Goal: Information Seeking & Learning: Learn about a topic

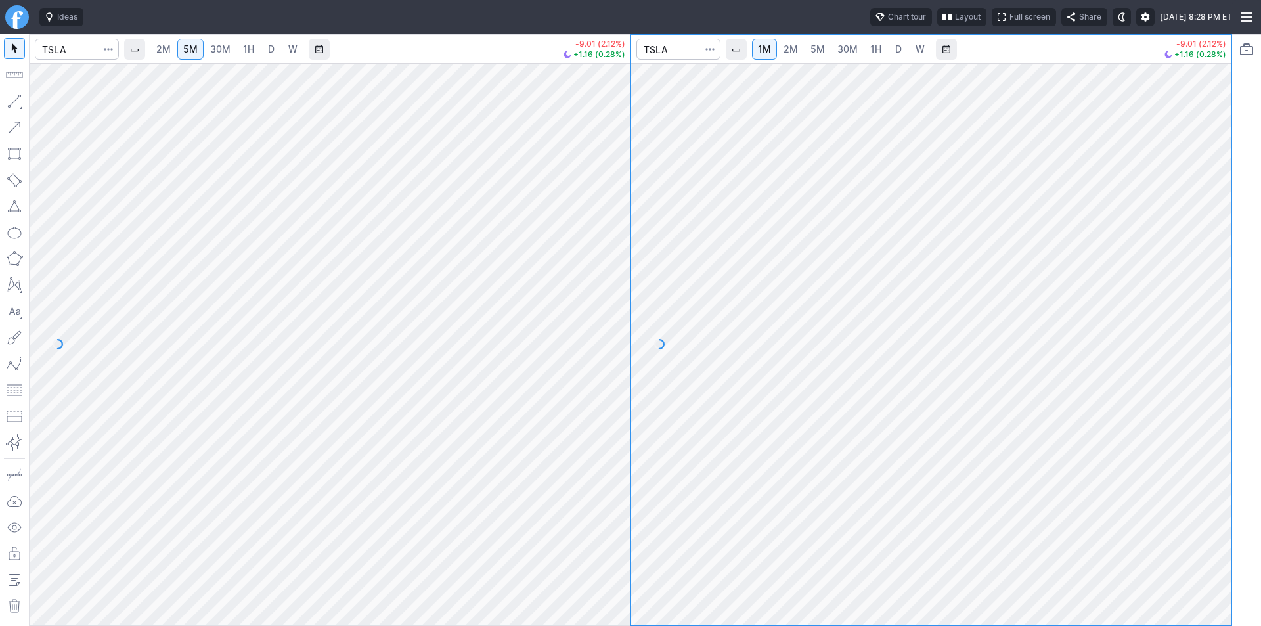
drag, startPoint x: 611, startPoint y: 321, endPoint x: 604, endPoint y: 375, distance: 54.9
click at [610, 362] on div at bounding box center [617, 341] width 28 height 530
drag, startPoint x: 616, startPoint y: 323, endPoint x: 616, endPoint y: 248, distance: 74.9
click at [616, 248] on div at bounding box center [617, 341] width 28 height 530
click at [792, 50] on span "2M" at bounding box center [791, 48] width 14 height 11
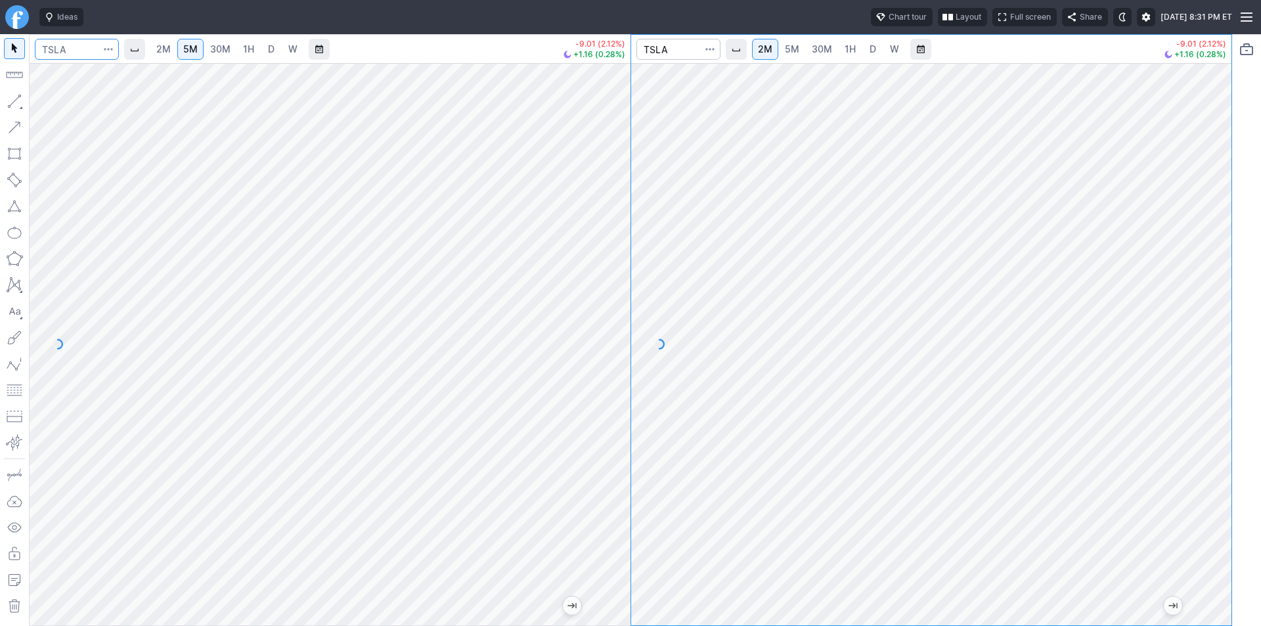
click at [68, 58] on input "Search" at bounding box center [77, 49] width 84 height 21
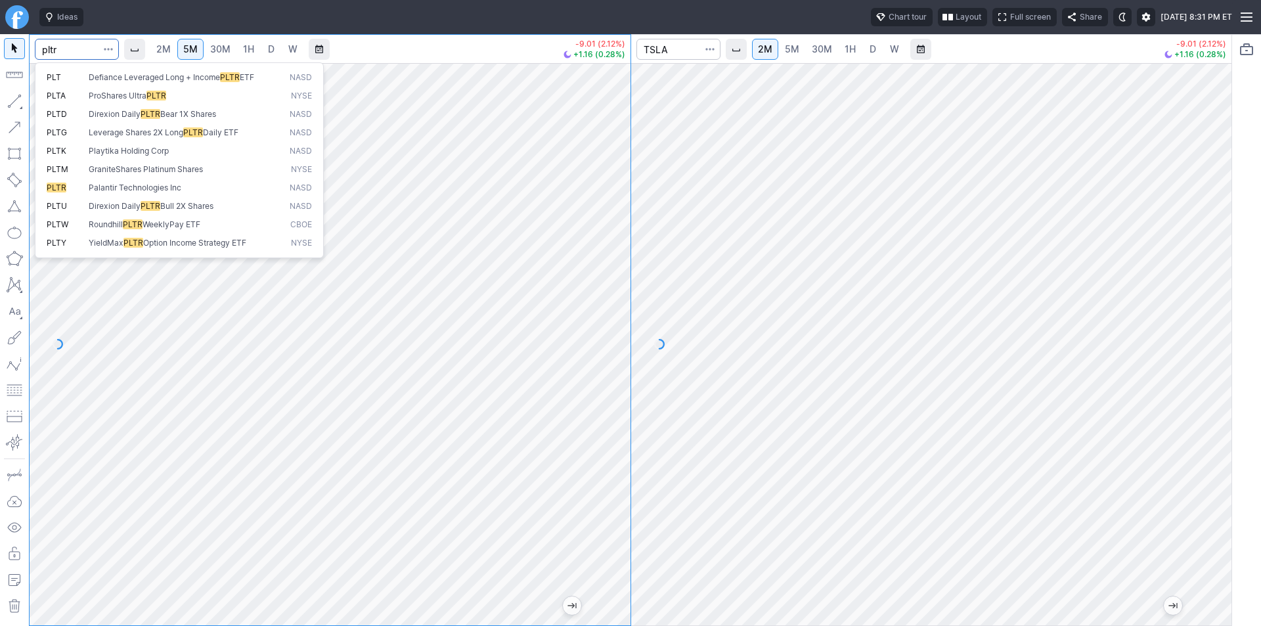
type input "pltr"
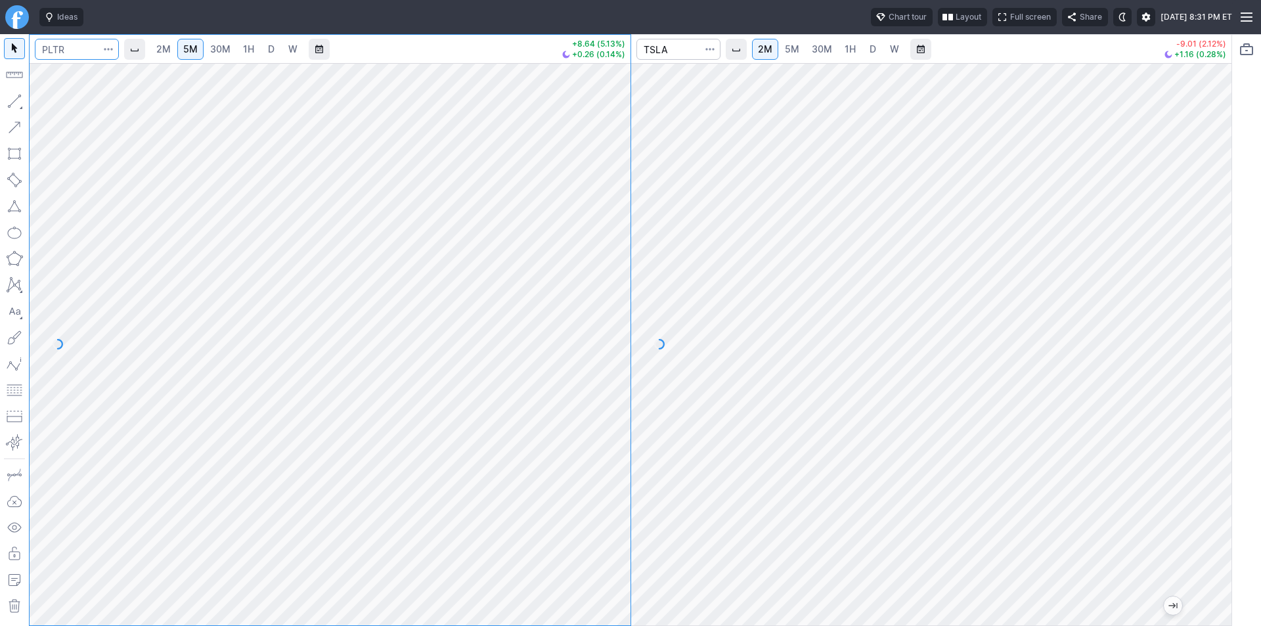
click at [68, 58] on input "Search" at bounding box center [77, 49] width 84 height 21
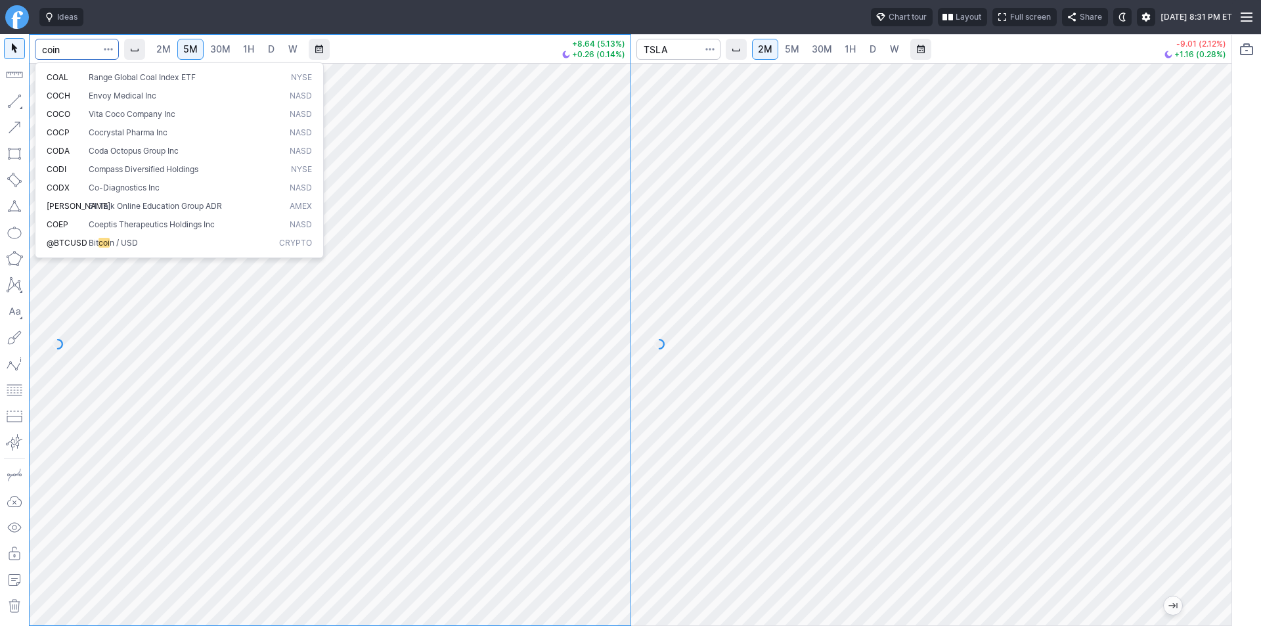
type input "coin"
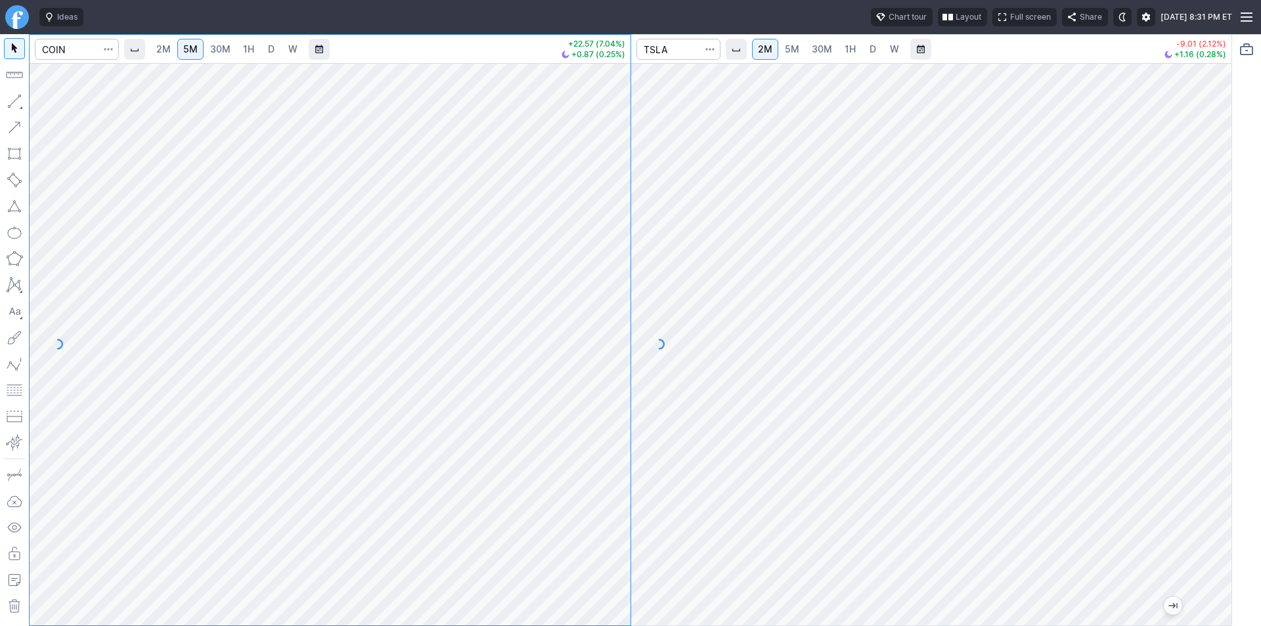
click at [268, 49] on span "D" at bounding box center [271, 48] width 7 height 11
click at [181, 45] on link "5M" at bounding box center [190, 49] width 26 height 21
drag, startPoint x: 1212, startPoint y: 315, endPoint x: 1208, endPoint y: 348, distance: 33.7
click at [1209, 346] on div at bounding box center [1218, 341] width 28 height 530
click at [67, 51] on input "Search" at bounding box center [77, 49] width 84 height 21
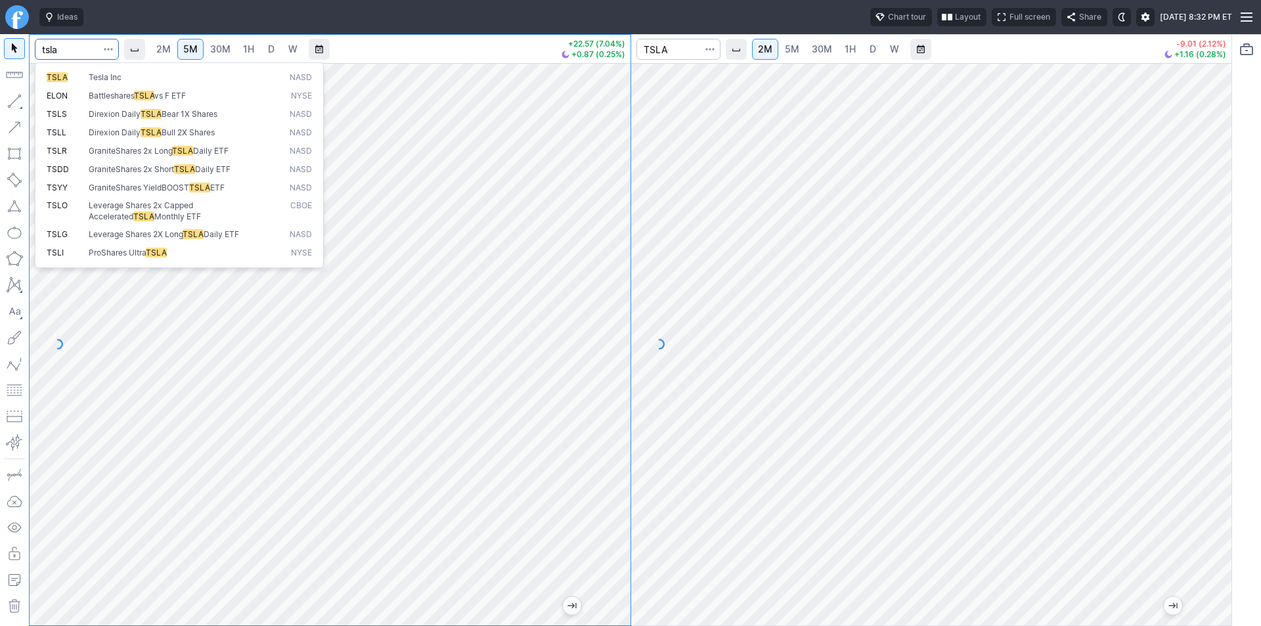
type input "tsla"
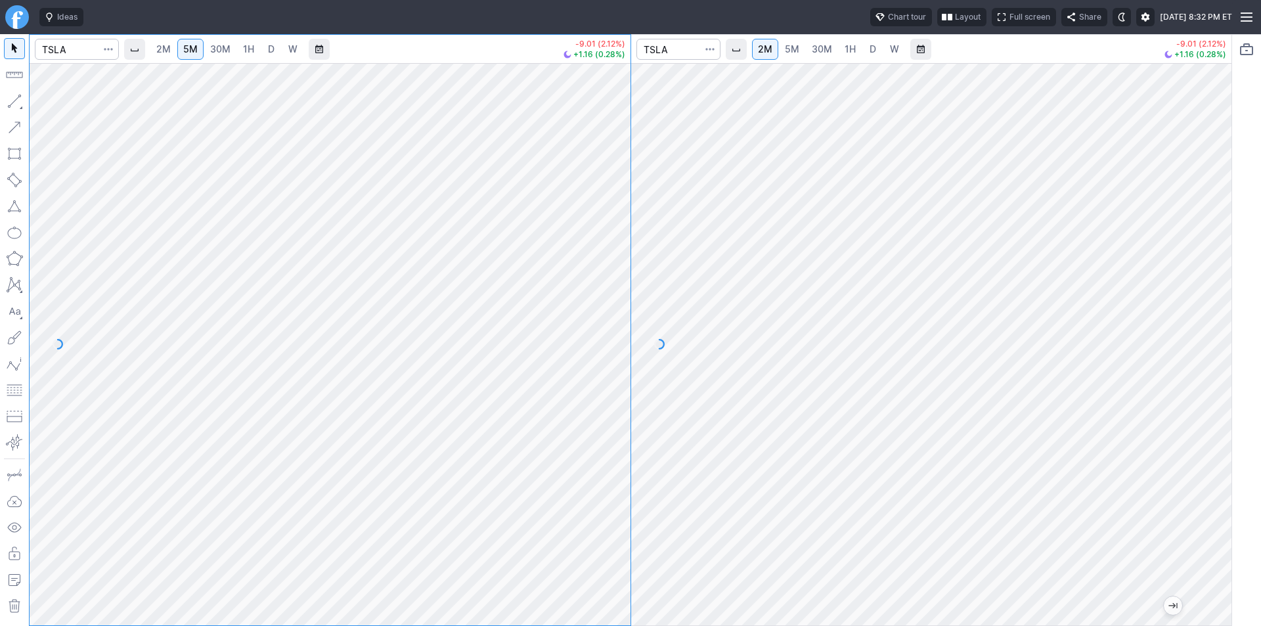
drag, startPoint x: 622, startPoint y: 369, endPoint x: 603, endPoint y: 456, distance: 89.4
click at [622, 428] on div at bounding box center [617, 341] width 28 height 530
drag, startPoint x: 1215, startPoint y: 342, endPoint x: 1206, endPoint y: 362, distance: 22.3
click at [1210, 362] on div at bounding box center [1218, 341] width 28 height 530
drag, startPoint x: 625, startPoint y: 342, endPoint x: 609, endPoint y: 445, distance: 103.7
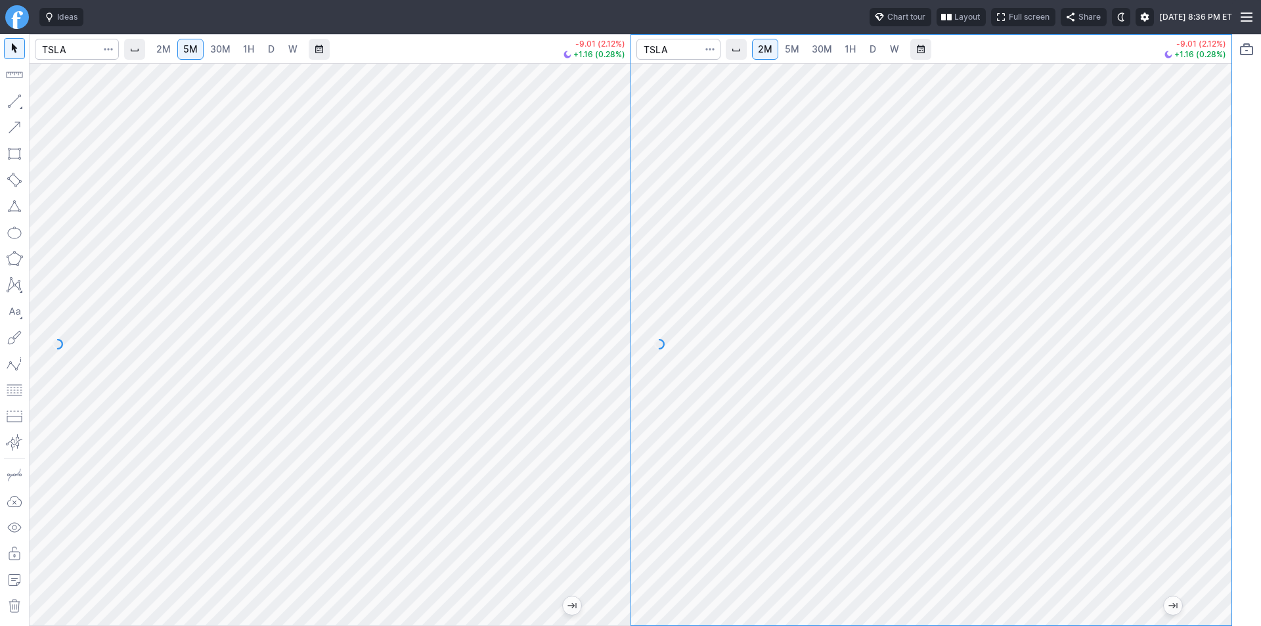
click at [609, 445] on div at bounding box center [617, 341] width 28 height 530
drag, startPoint x: 619, startPoint y: 367, endPoint x: 616, endPoint y: 284, distance: 82.8
click at [616, 284] on div at bounding box center [617, 341] width 28 height 530
drag, startPoint x: 1215, startPoint y: 441, endPoint x: 1209, endPoint y: 468, distance: 28.4
click at [1209, 468] on div at bounding box center [1218, 341] width 28 height 530
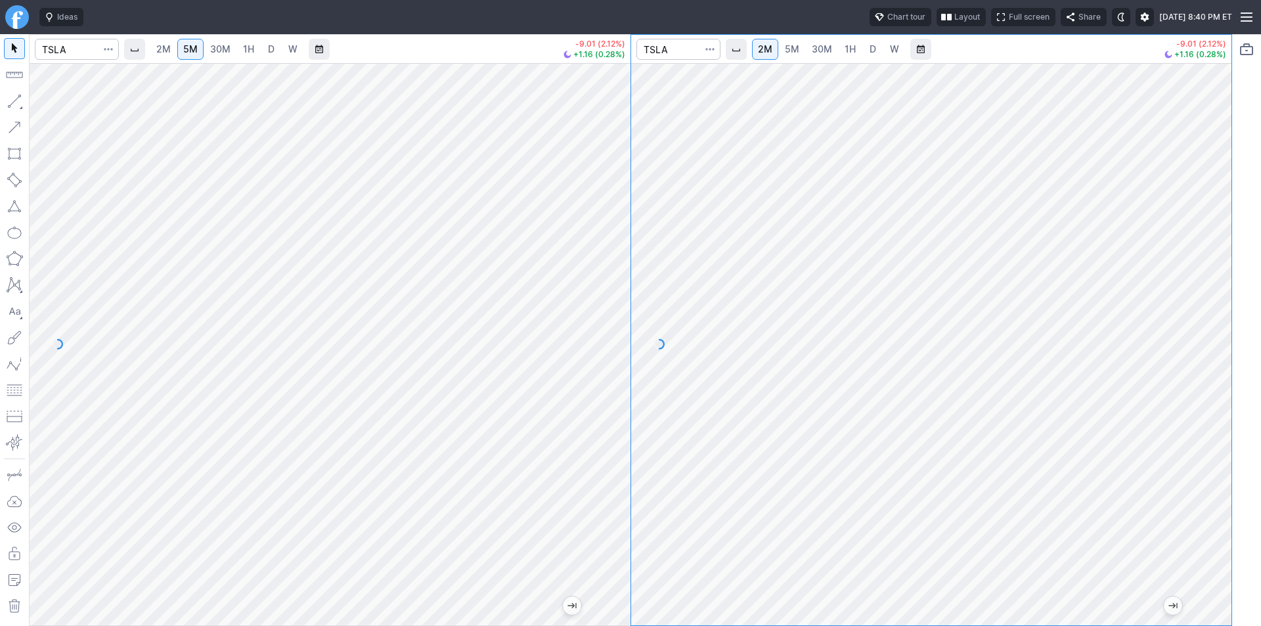
drag, startPoint x: 1213, startPoint y: 461, endPoint x: 1212, endPoint y: 402, distance: 58.5
click at [1212, 402] on div at bounding box center [1218, 341] width 28 height 530
drag, startPoint x: 1221, startPoint y: 428, endPoint x: 1217, endPoint y: 342, distance: 86.8
click at [1217, 342] on div at bounding box center [1218, 341] width 28 height 530
drag, startPoint x: 1213, startPoint y: 392, endPoint x: 1207, endPoint y: 468, distance: 75.7
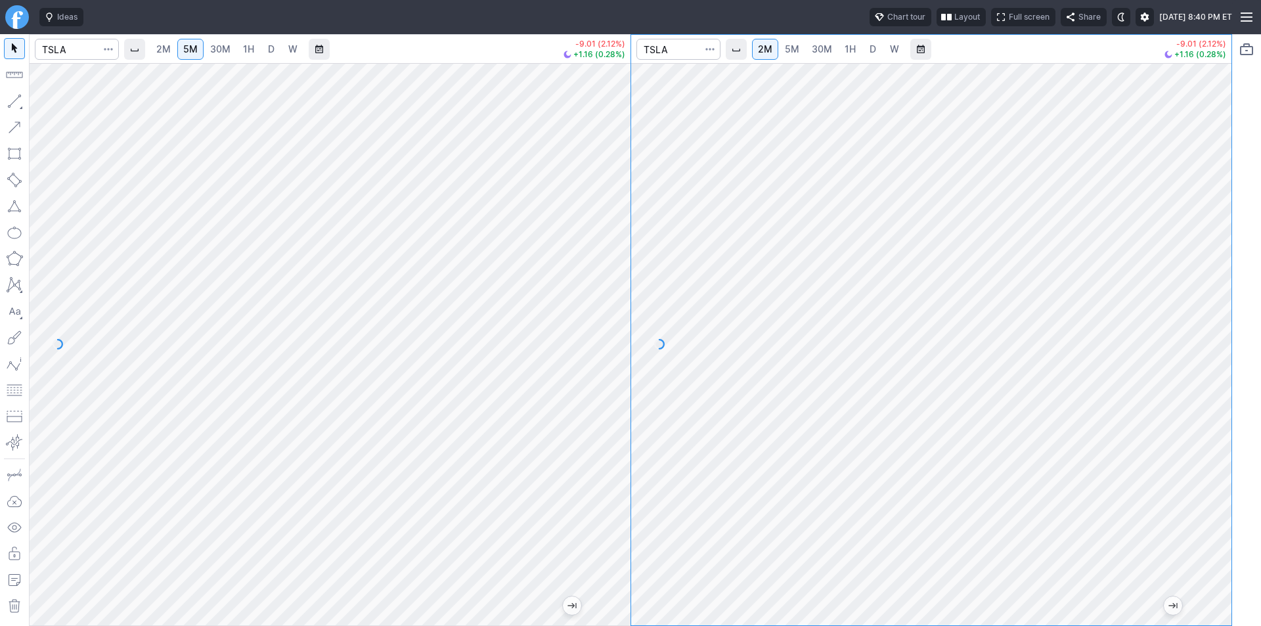
click at [1207, 459] on div at bounding box center [1218, 341] width 28 height 530
